Goal: Information Seeking & Learning: Learn about a topic

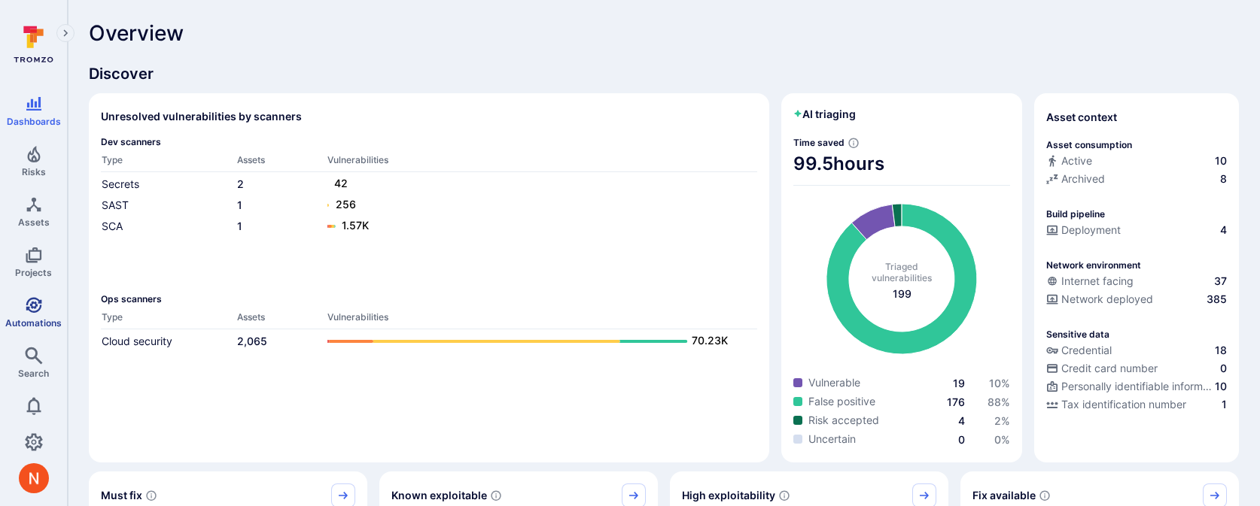
click at [32, 305] on icon "Automations" at bounding box center [34, 305] width 16 height 16
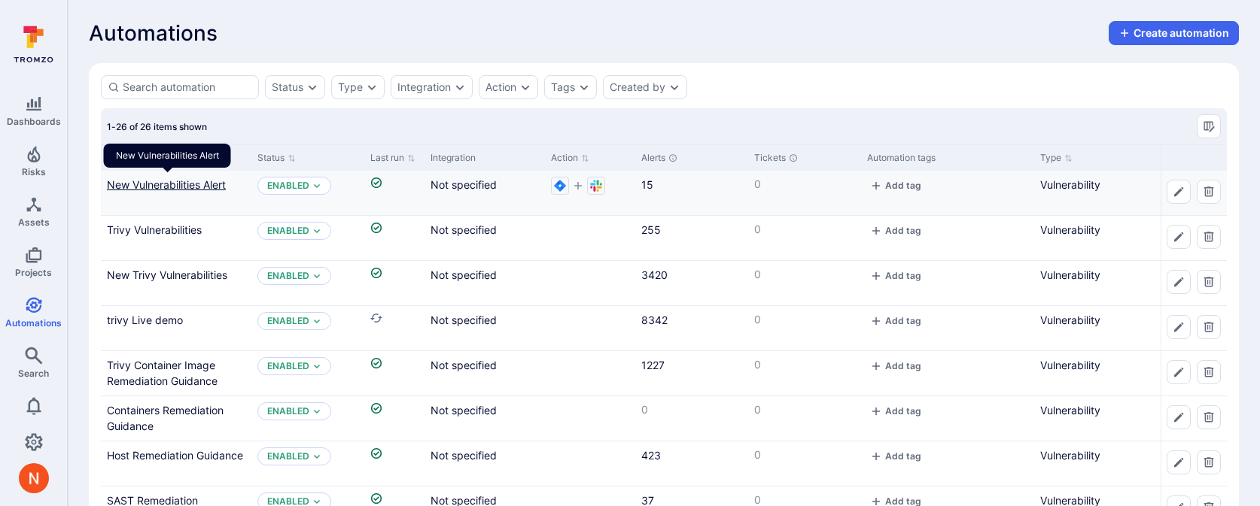
click at [172, 185] on link "New Vulnerabilities Alert" at bounding box center [166, 184] width 119 height 13
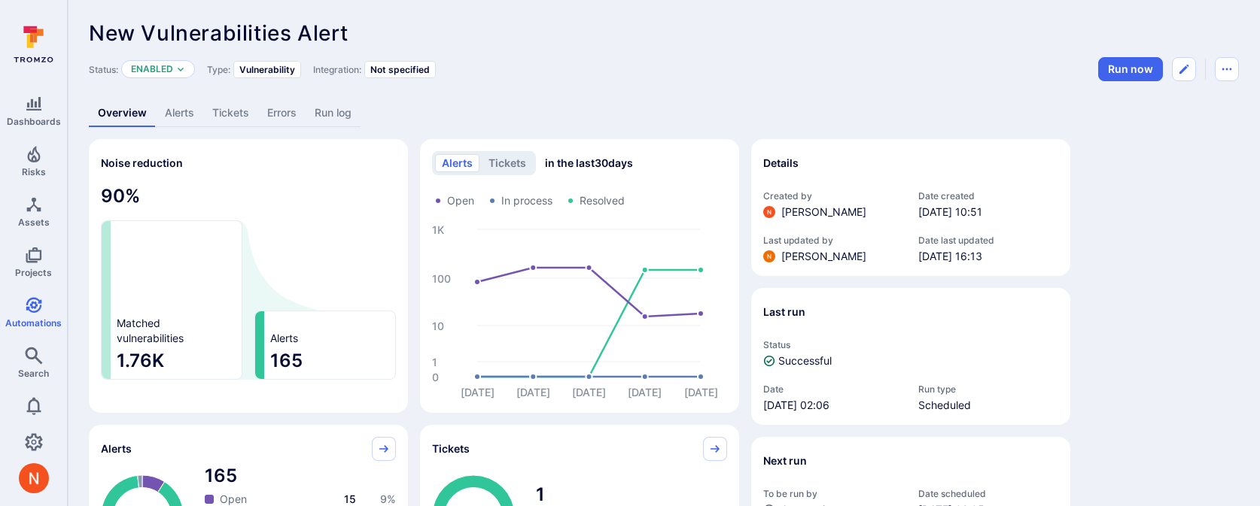
click at [345, 112] on link "Run log" at bounding box center [333, 113] width 55 height 28
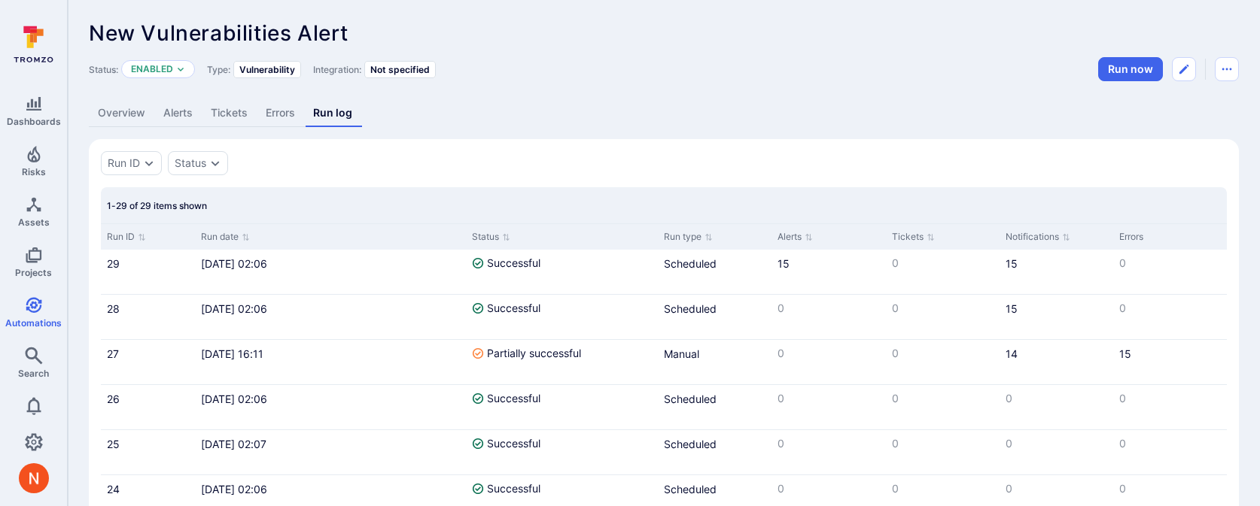
click at [347, 204] on div "1-29 of 29 items shown" at bounding box center [664, 205] width 1126 height 36
click at [121, 115] on link "Overview" at bounding box center [121, 113] width 65 height 28
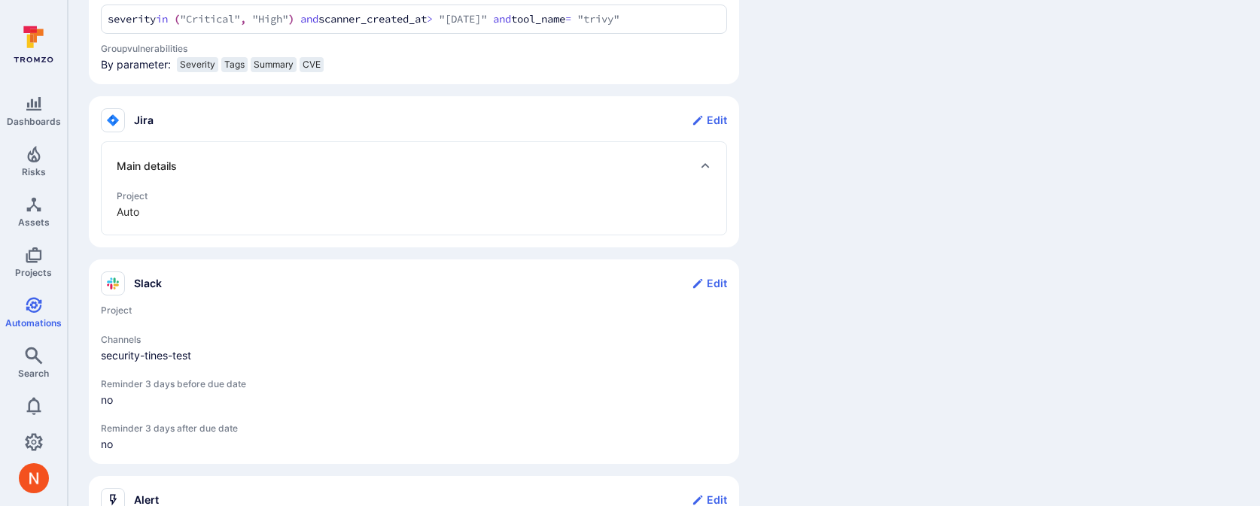
scroll to position [632, 0]
click at [17, 168] on link "Risks" at bounding box center [33, 161] width 67 height 44
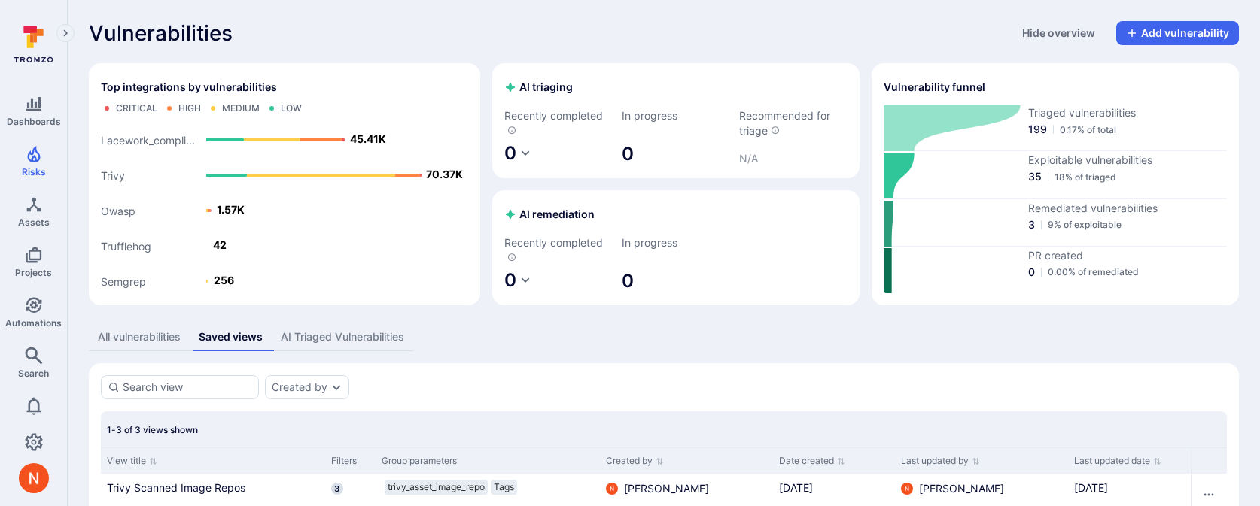
click at [117, 331] on div "All vulnerabilities" at bounding box center [139, 337] width 83 height 15
